Goal: Check status: Check status

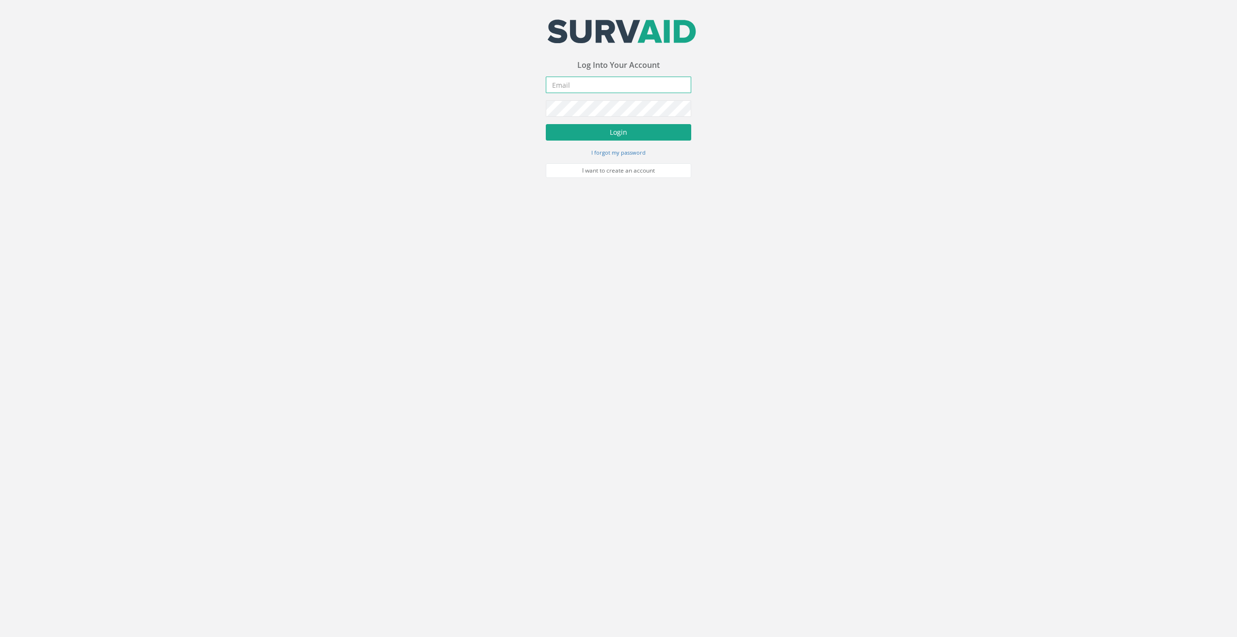
type input "[EMAIL_ADDRESS][DOMAIN_NAME]"
click at [611, 126] on button "Login" at bounding box center [618, 132] width 145 height 16
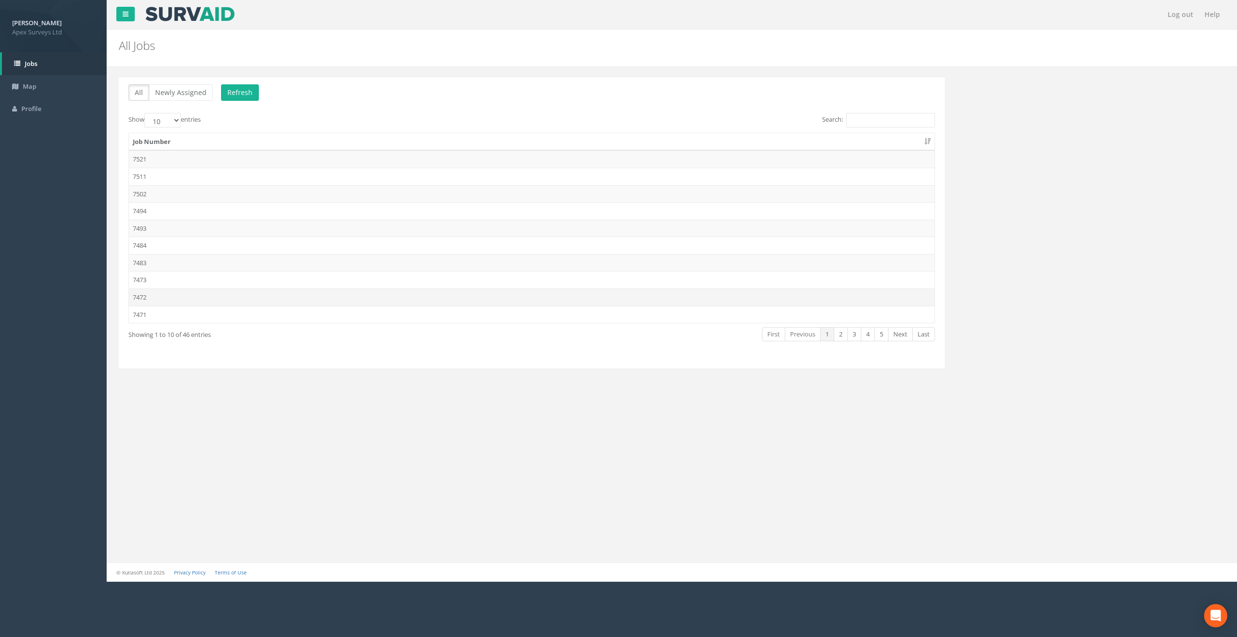
click at [142, 298] on td "7472" at bounding box center [532, 296] width 806 height 17
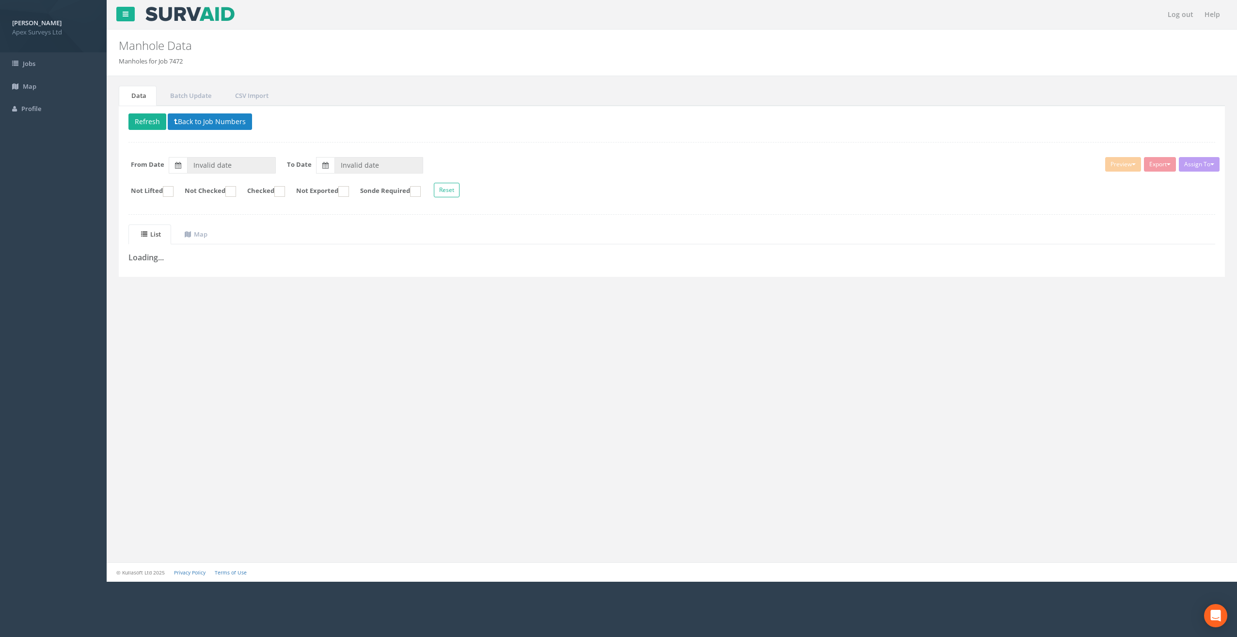
type input "[DATE]"
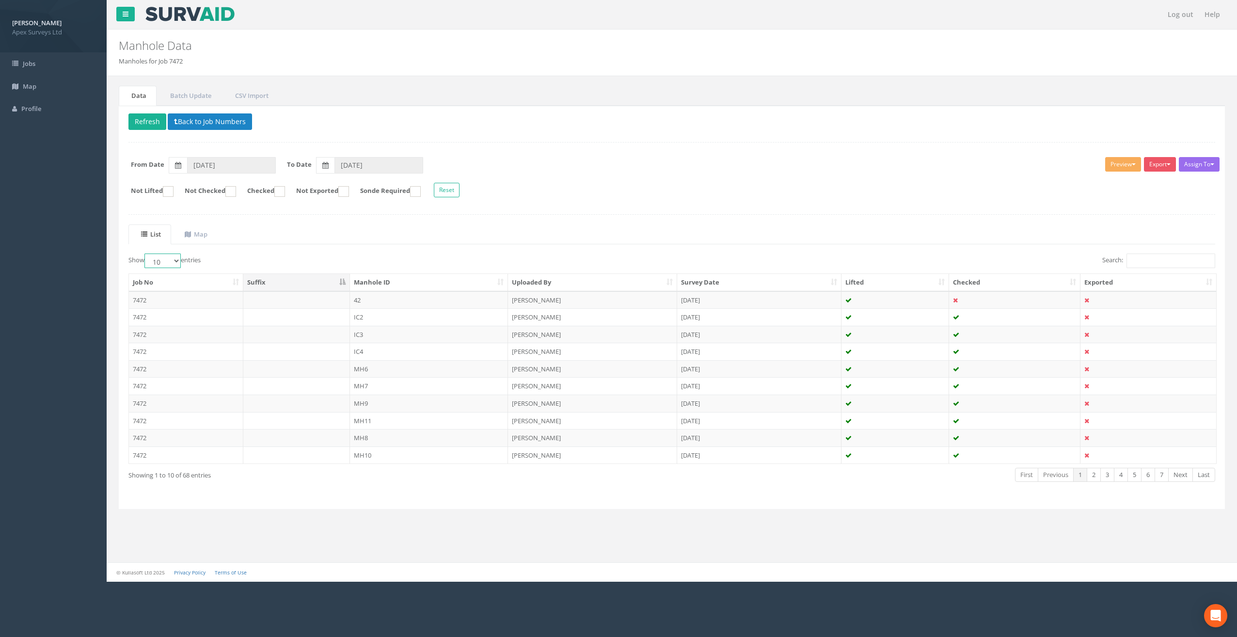
click at [178, 262] on select "10 25 50 100" at bounding box center [162, 261] width 36 height 15
select select "50"
click at [146, 254] on select "10 25 50 100" at bounding box center [162, 261] width 36 height 15
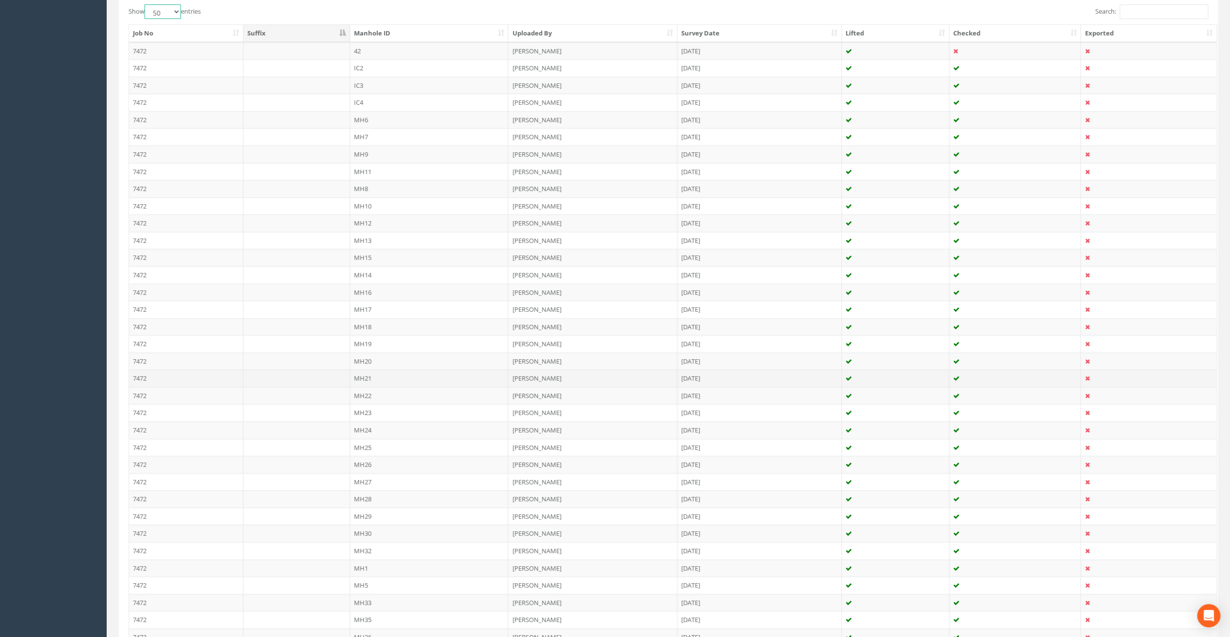
scroll to position [291, 0]
click at [365, 518] on td "MH1" at bounding box center [429, 526] width 159 height 17
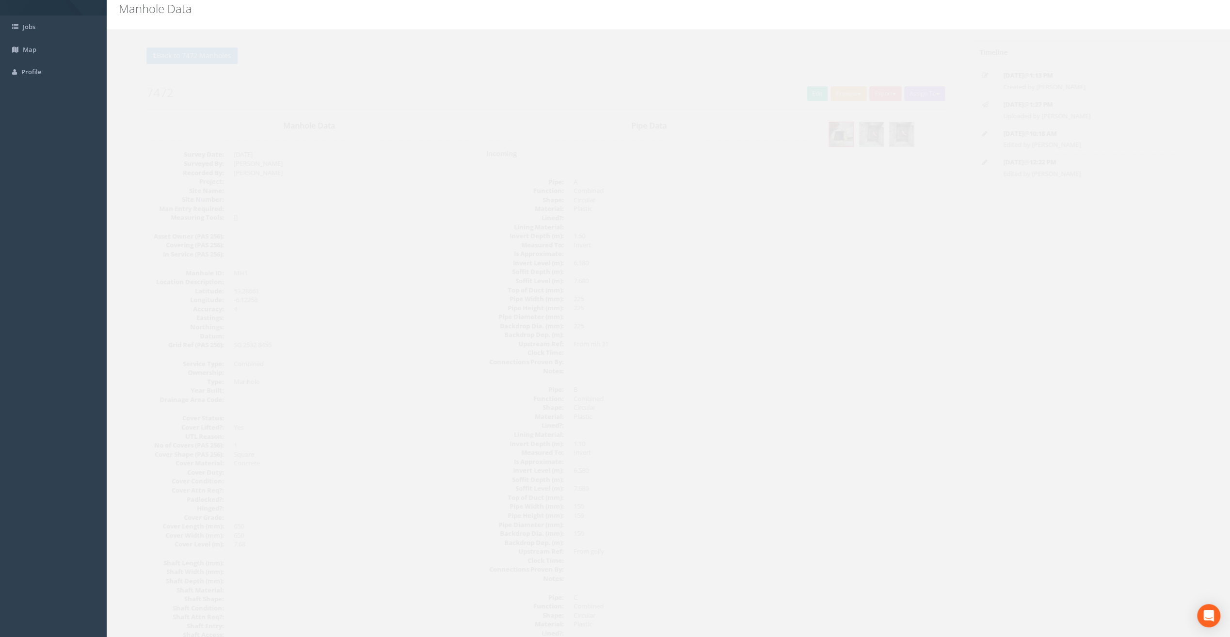
scroll to position [0, 0]
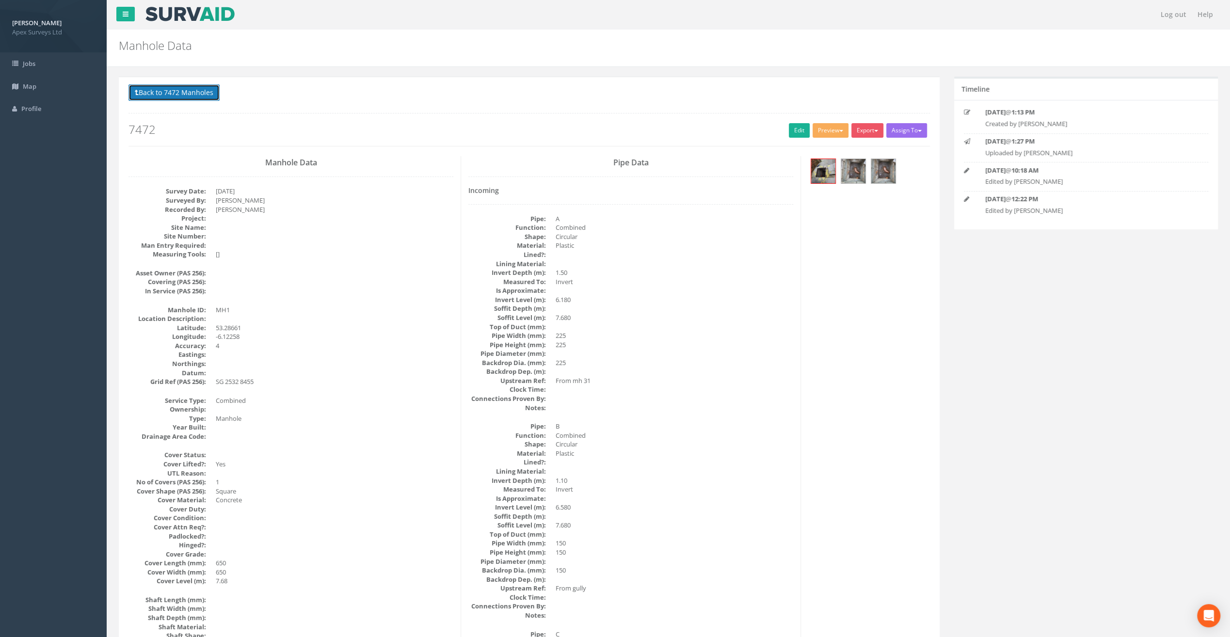
click at [189, 86] on button "Back to 7472 Manholes" at bounding box center [173, 92] width 91 height 16
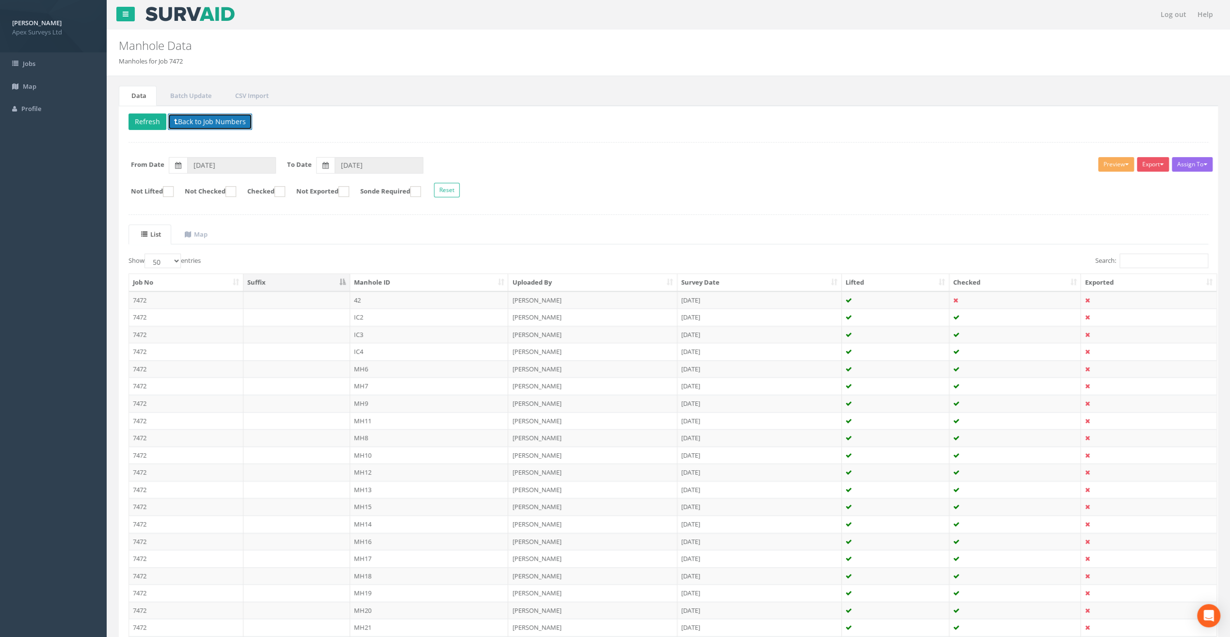
click at [205, 118] on button "Back to Job Numbers" at bounding box center [210, 121] width 84 height 16
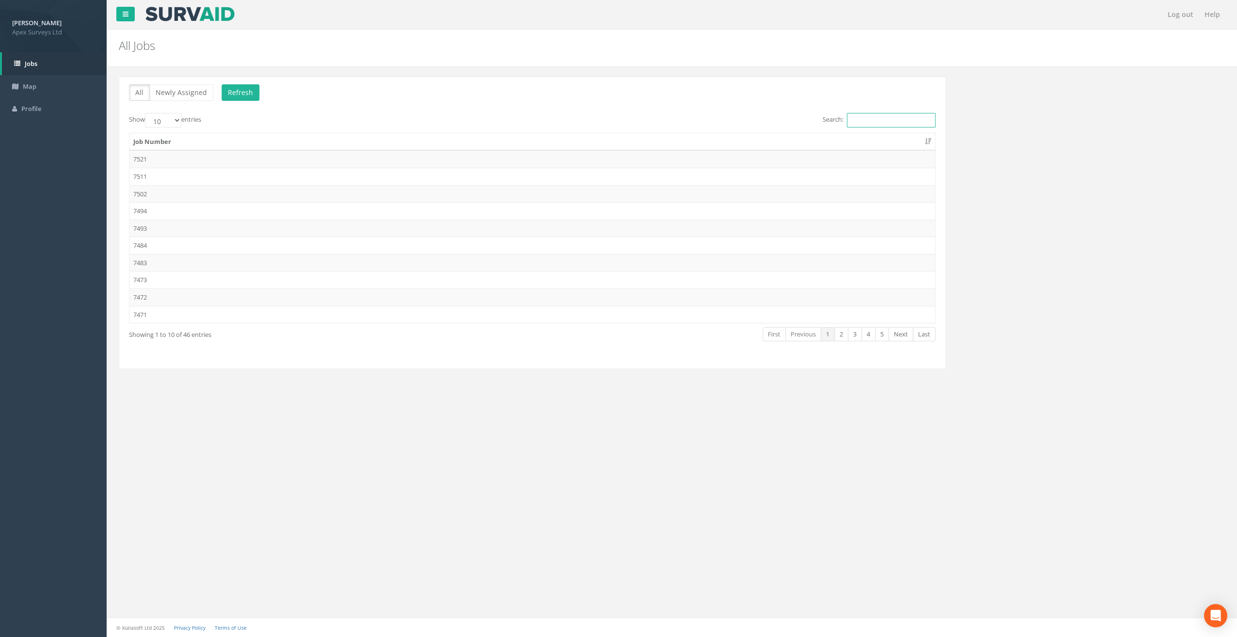
click at [857, 118] on input "Search:" at bounding box center [890, 120] width 89 height 15
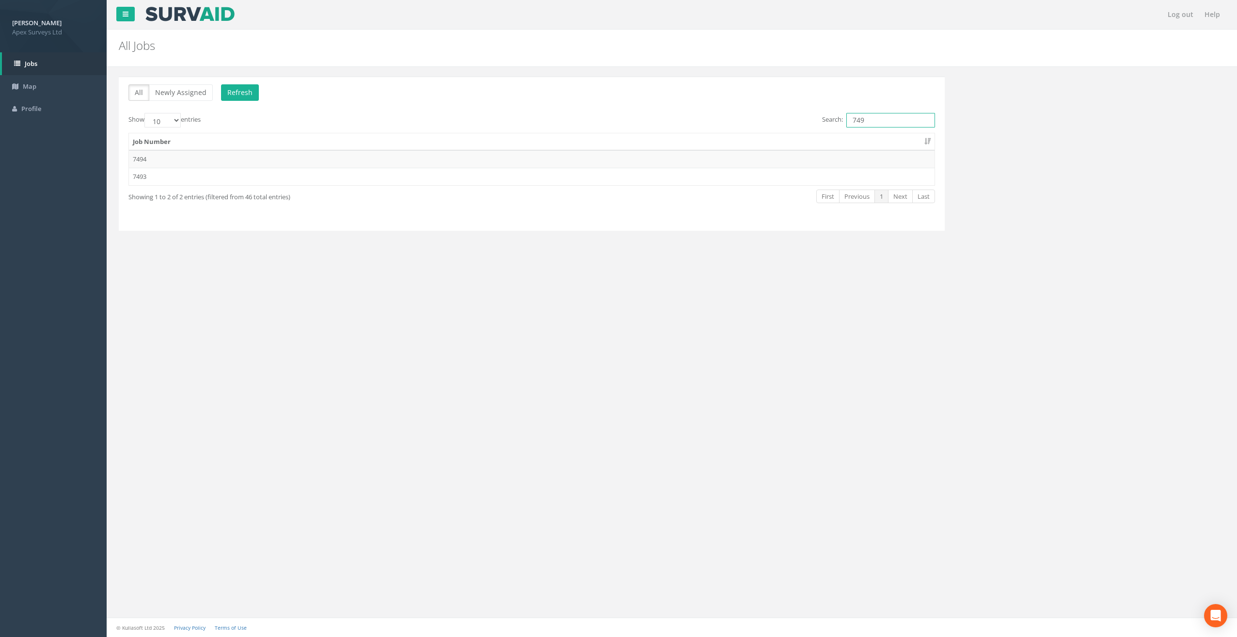
type input "749"
click at [173, 178] on td "7493" at bounding box center [532, 176] width 806 height 17
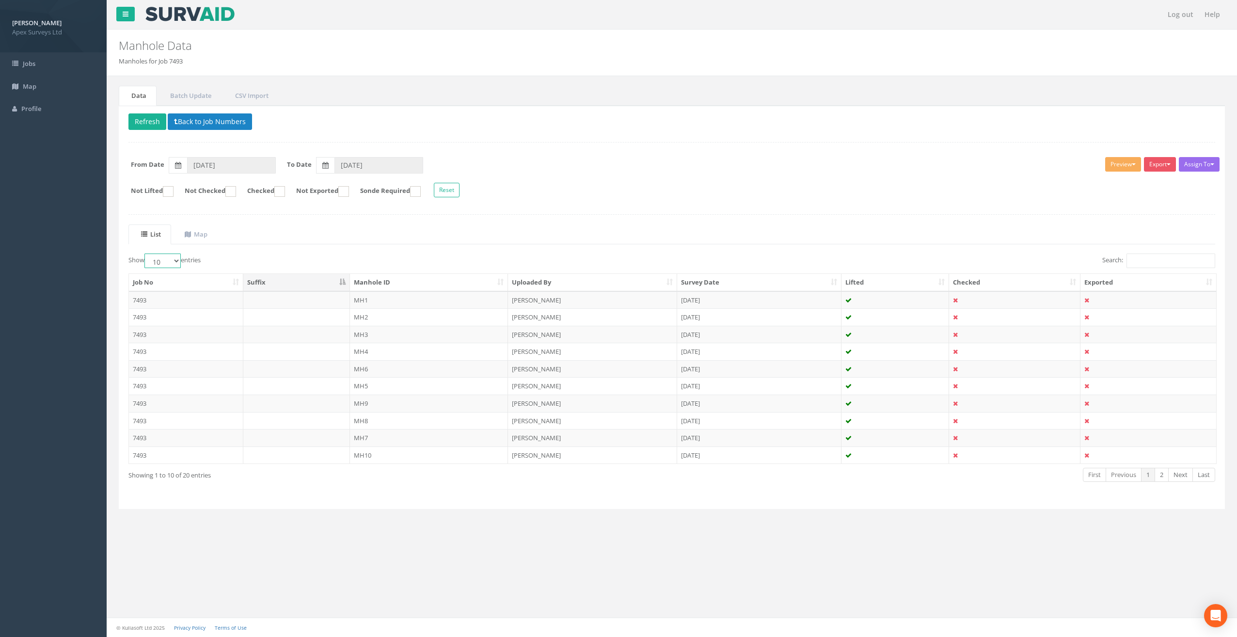
click at [178, 261] on select "10 25 50 100" at bounding box center [162, 261] width 36 height 15
select select "25"
click at [146, 254] on select "10 25 50 100" at bounding box center [162, 261] width 36 height 15
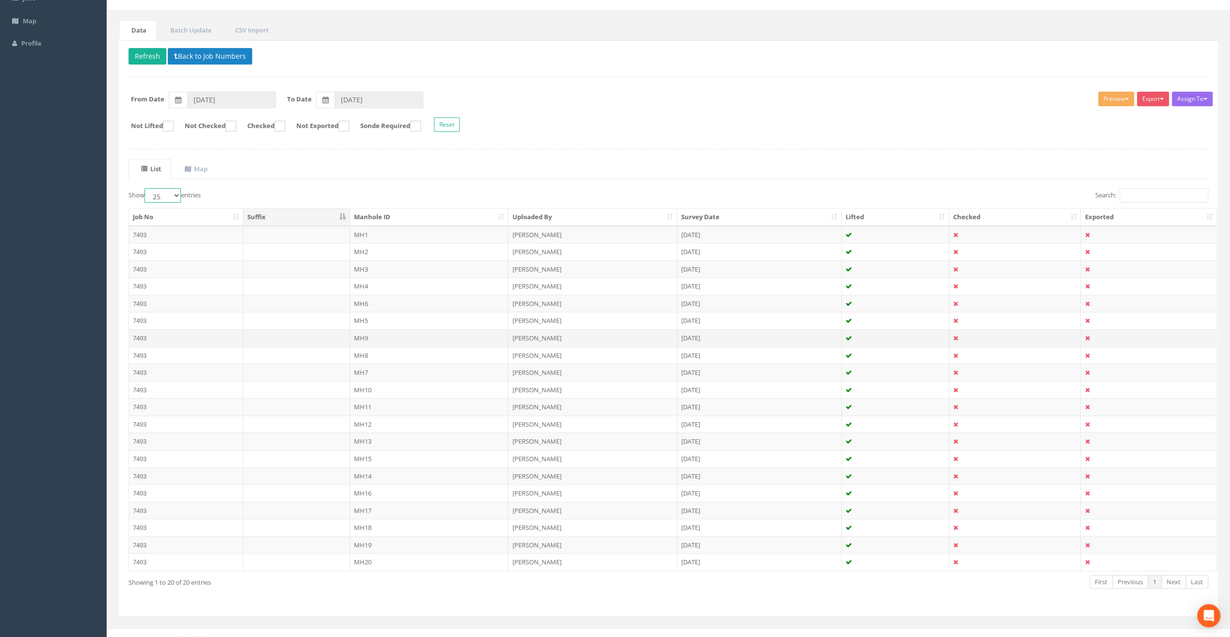
scroll to position [70, 0]
click at [354, 230] on td "MH1" at bounding box center [429, 230] width 159 height 17
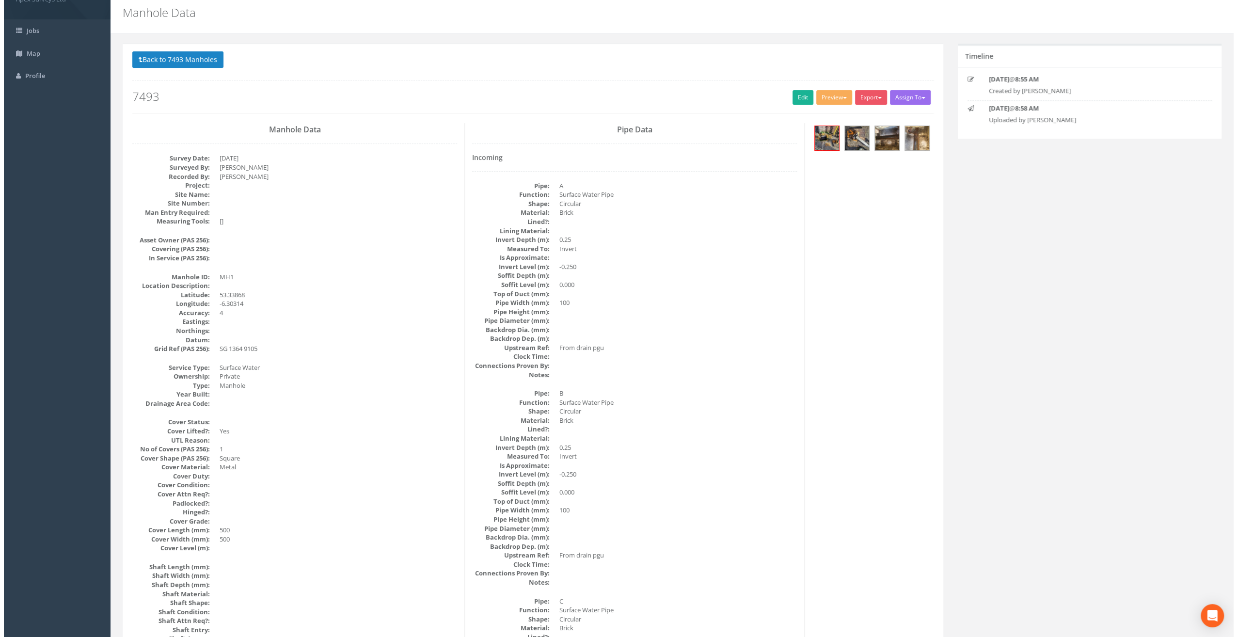
scroll to position [0, 0]
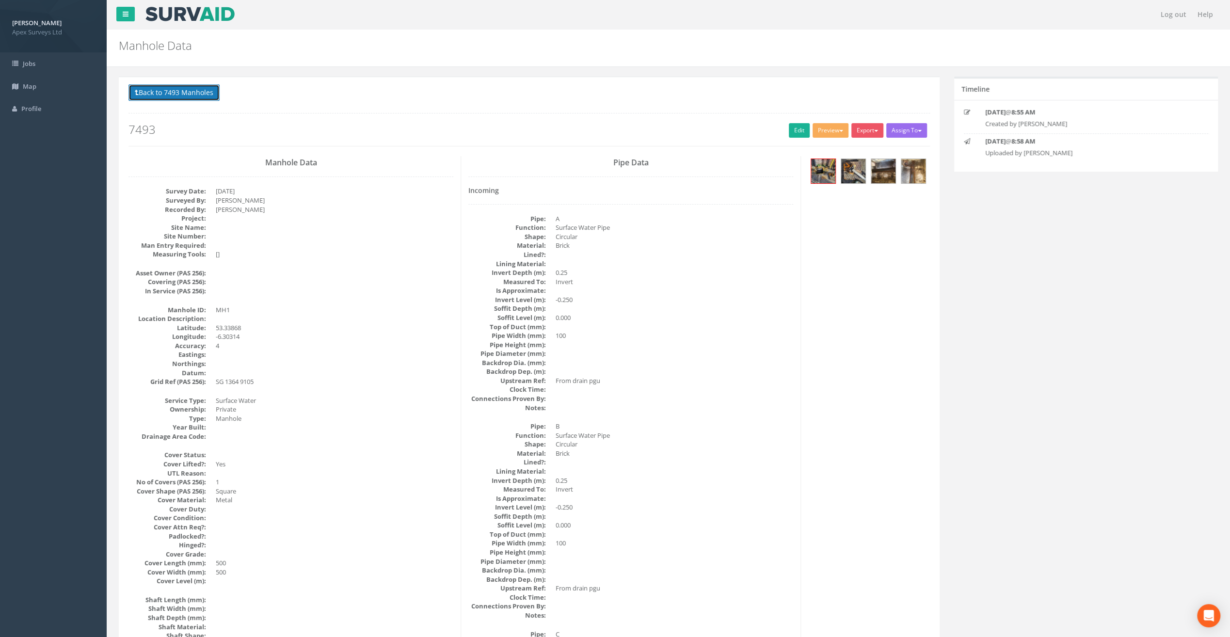
click at [173, 95] on button "Back to 7493 Manholes" at bounding box center [173, 92] width 91 height 16
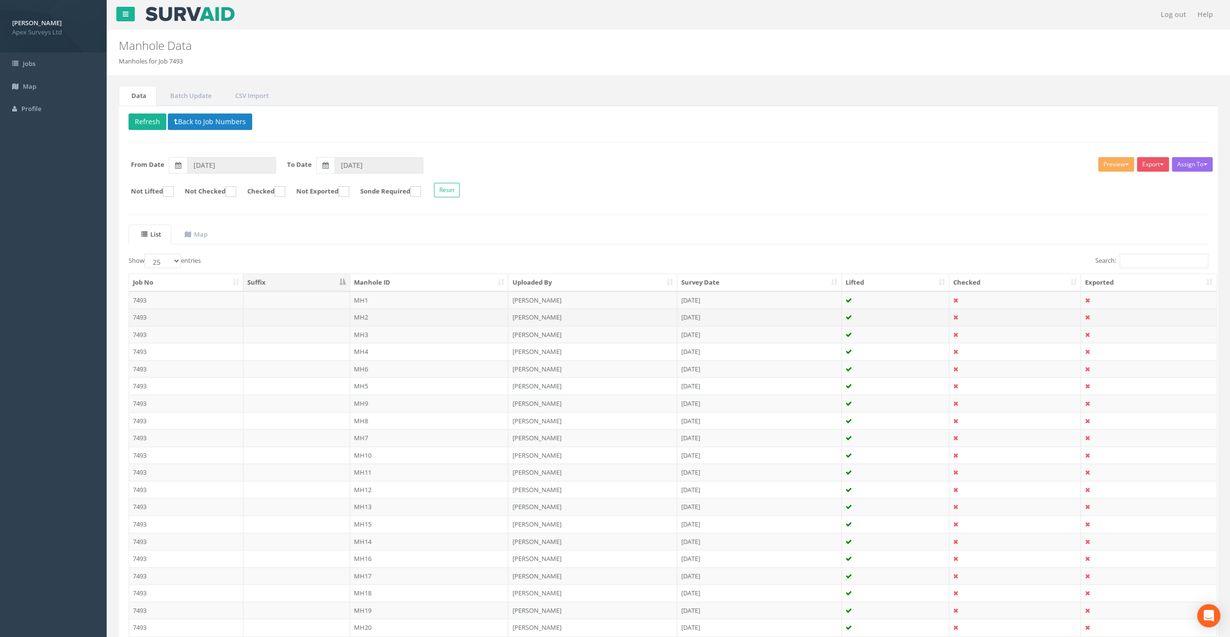
click at [369, 318] on td "MH2" at bounding box center [429, 316] width 159 height 17
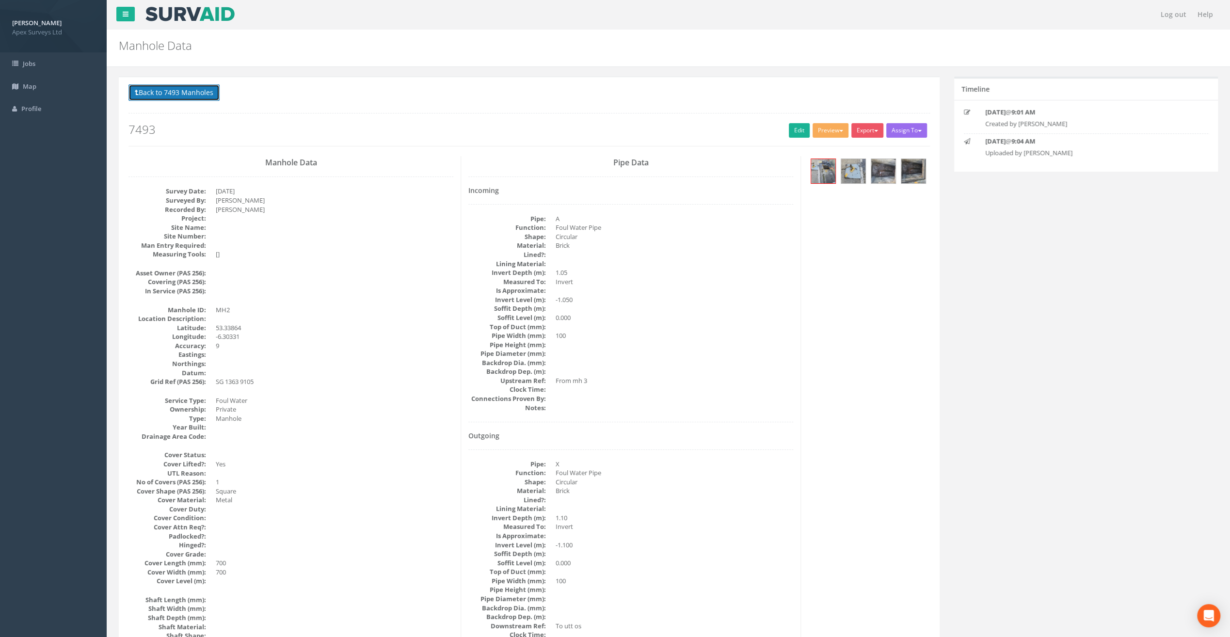
click at [180, 85] on button "Back to 7493 Manholes" at bounding box center [173, 92] width 91 height 16
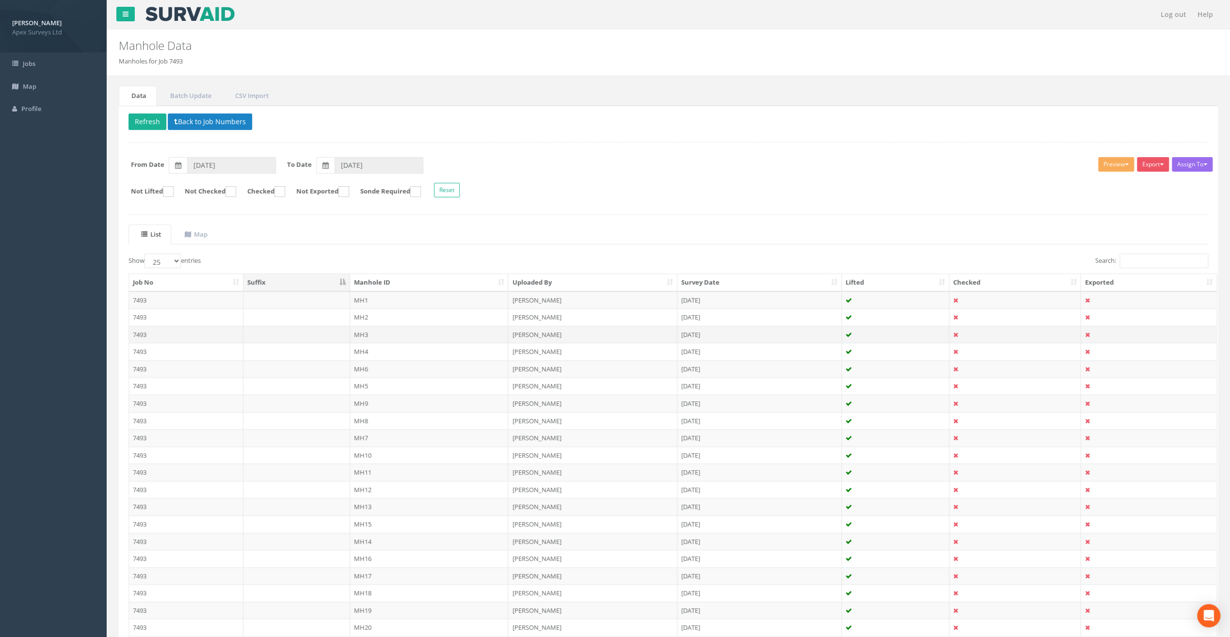
click at [373, 329] on td "MH3" at bounding box center [429, 334] width 159 height 17
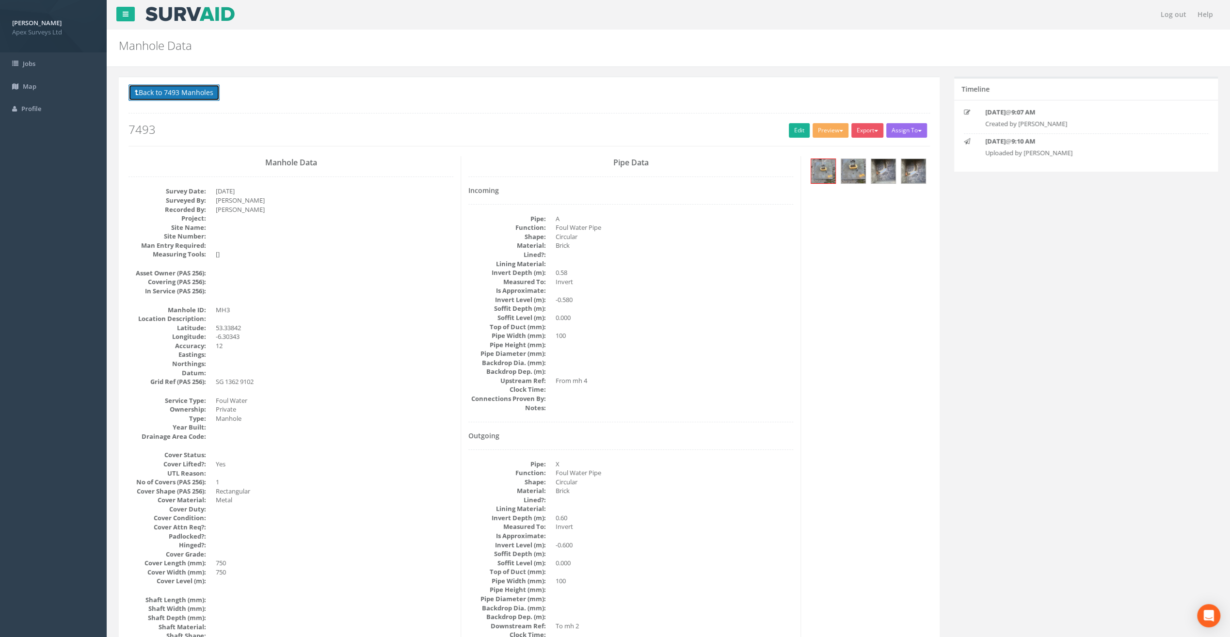
click at [175, 96] on button "Back to 7493 Manholes" at bounding box center [173, 92] width 91 height 16
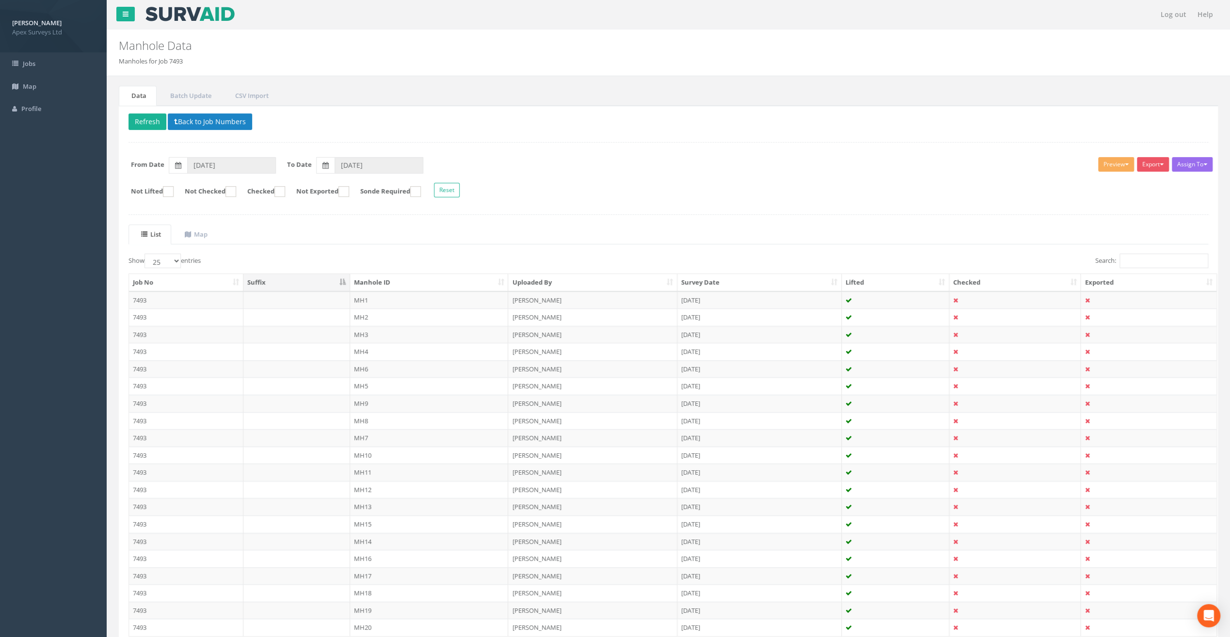
click at [647, 157] on form "From Date [DATE] To Date [DATE]" at bounding box center [668, 165] width 1094 height 16
click at [213, 116] on button "Back to Job Numbers" at bounding box center [210, 121] width 84 height 16
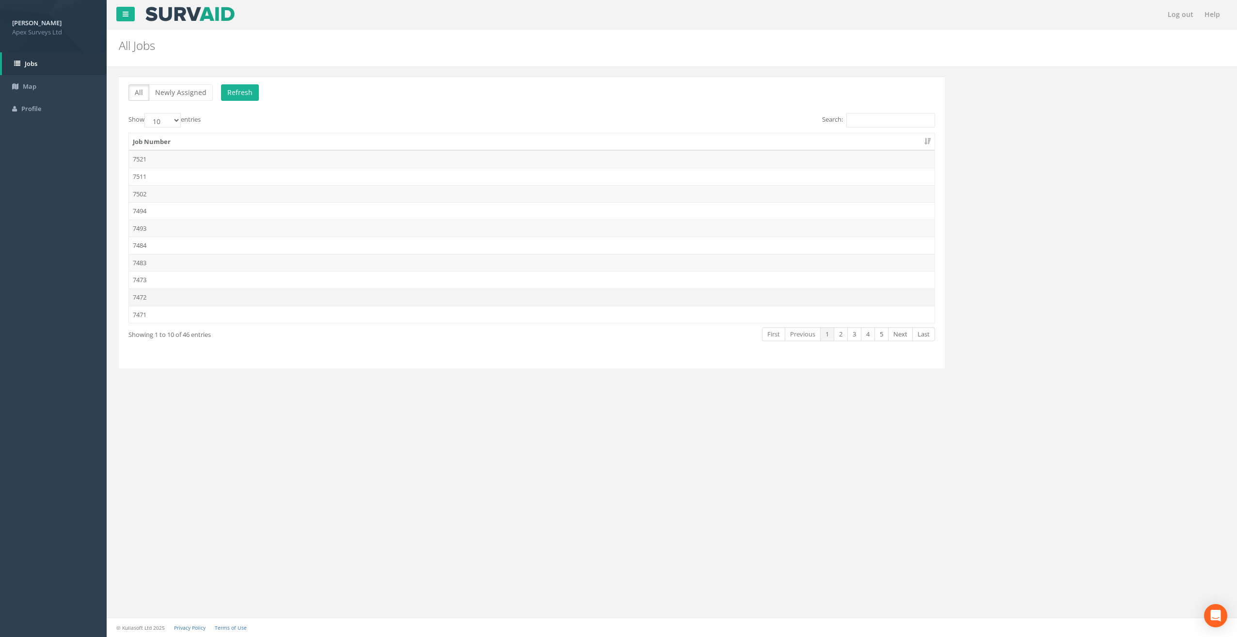
click at [153, 295] on td "7472" at bounding box center [532, 296] width 806 height 17
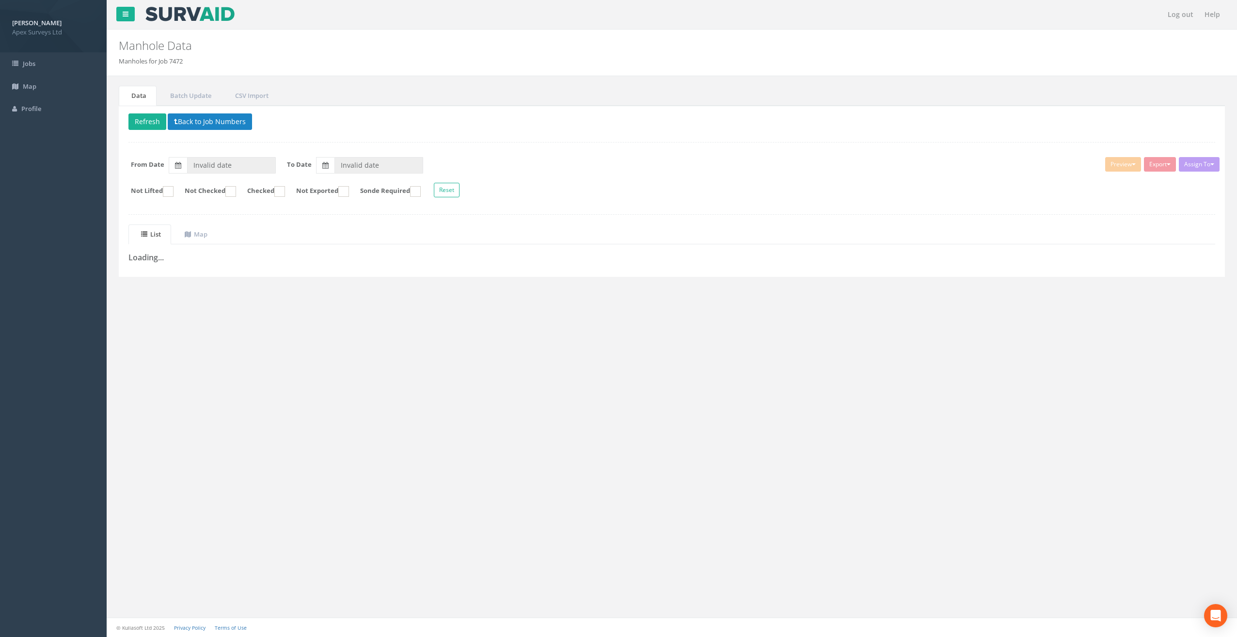
type input "[DATE]"
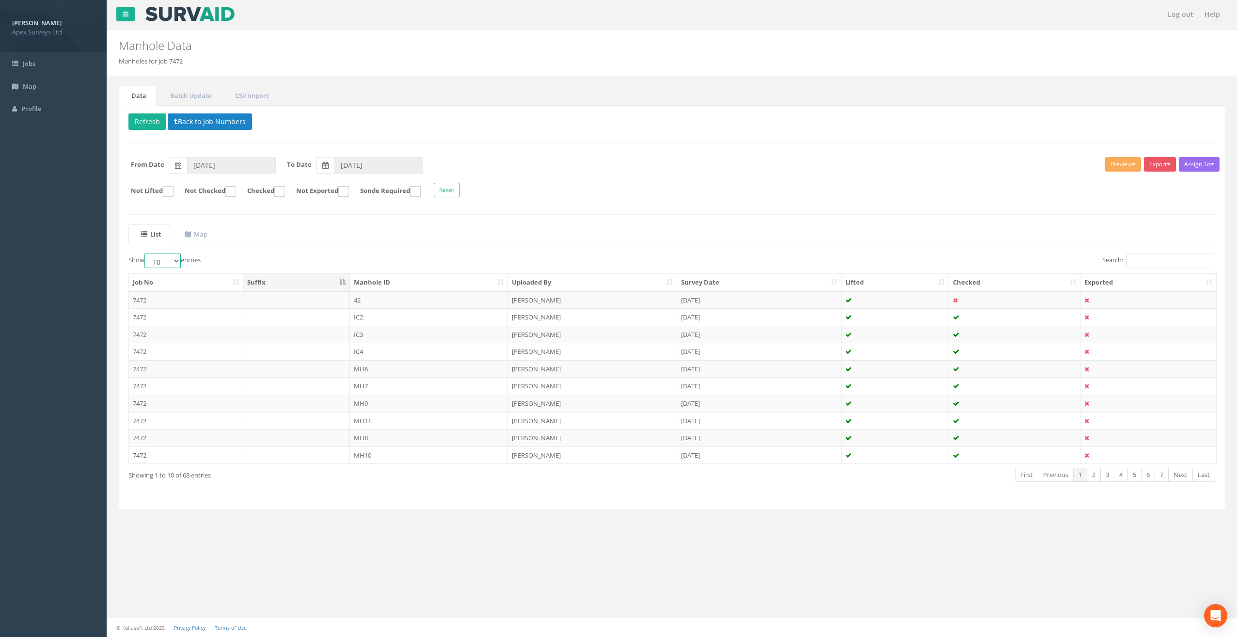
click at [174, 260] on select "10 25 50 100" at bounding box center [162, 261] width 36 height 15
select select "50"
click at [146, 254] on select "10 25 50 100" at bounding box center [162, 261] width 36 height 15
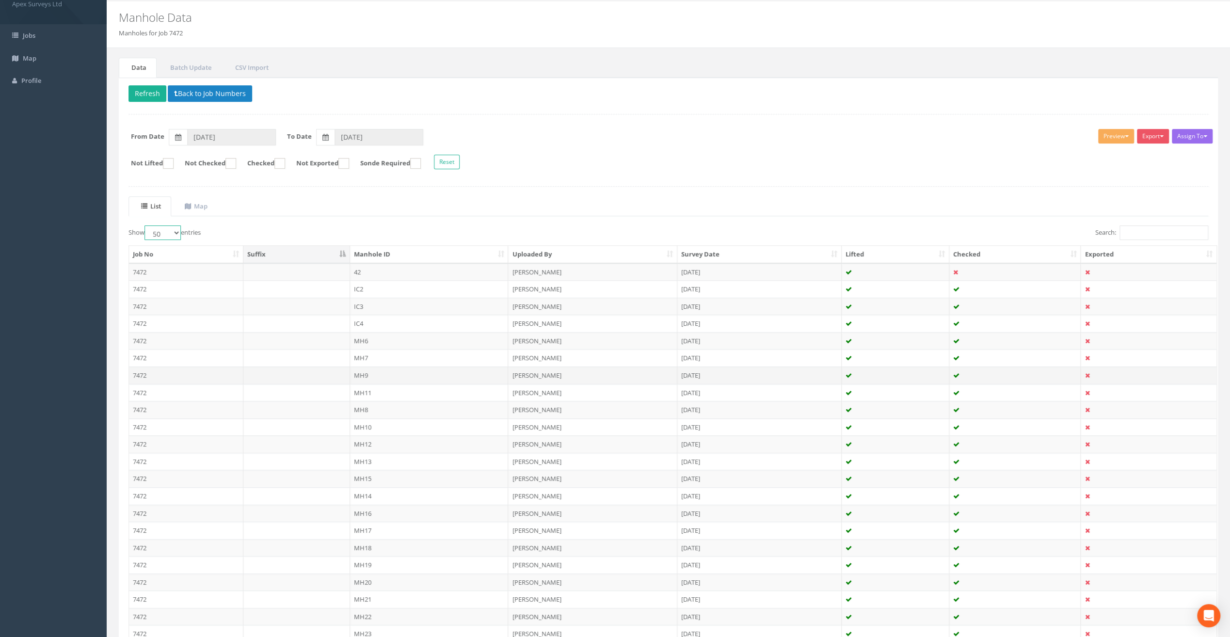
scroll to position [48, 0]
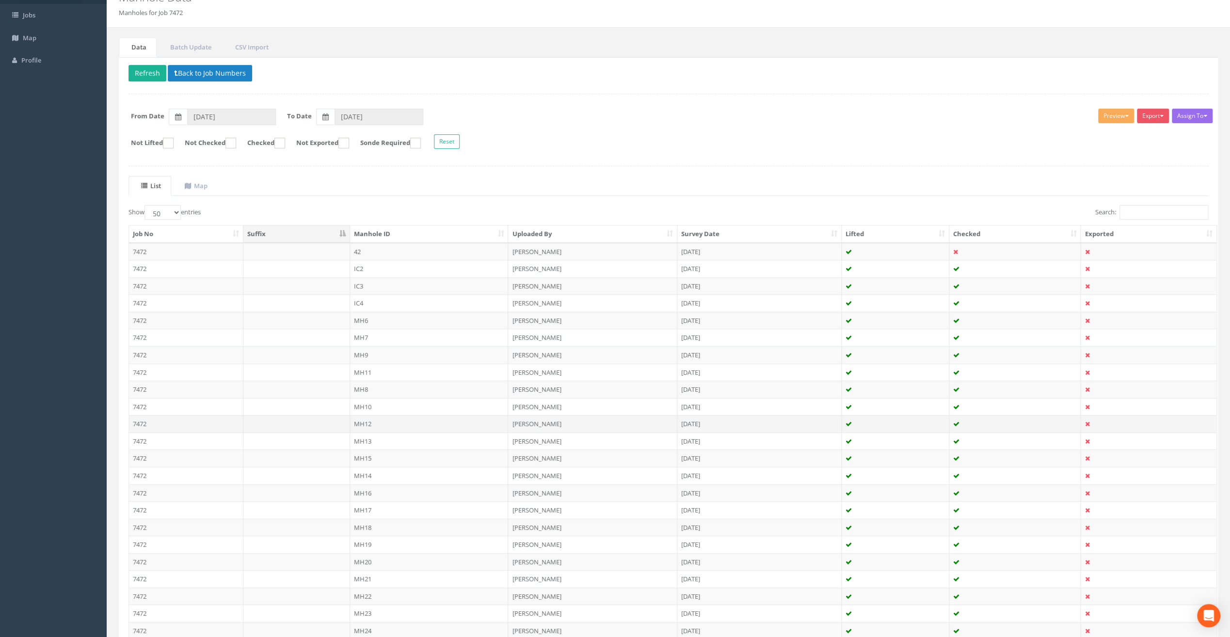
click at [365, 420] on td "MH12" at bounding box center [429, 423] width 159 height 17
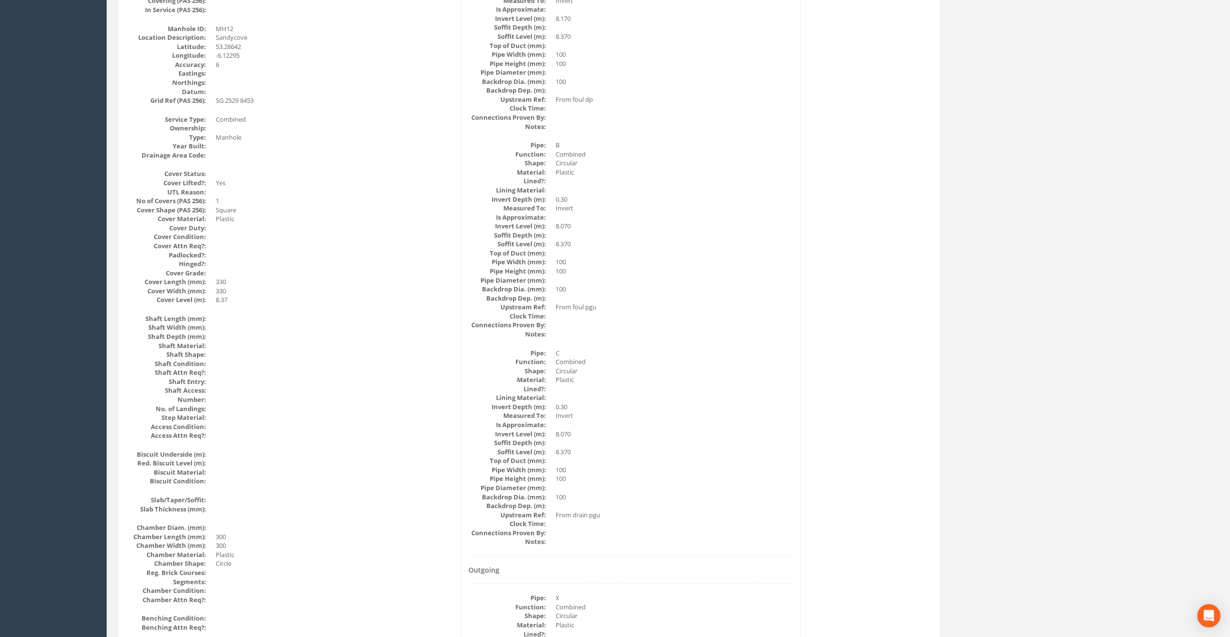
scroll to position [275, 0]
